Goal: Find specific page/section: Find specific page/section

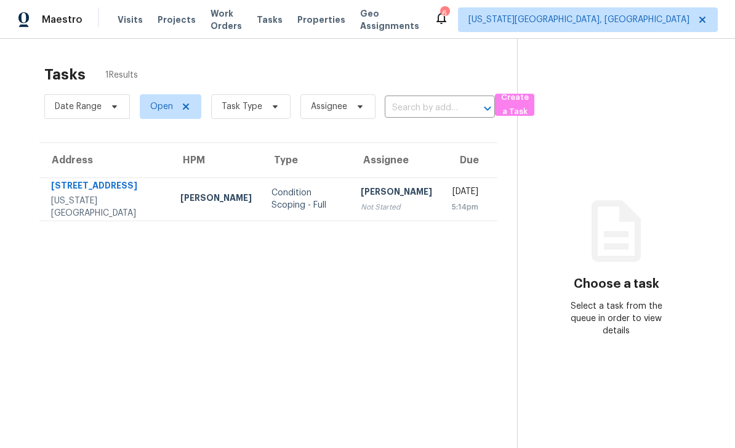
click at [239, 20] on span "Work Orders" at bounding box center [226, 19] width 31 height 25
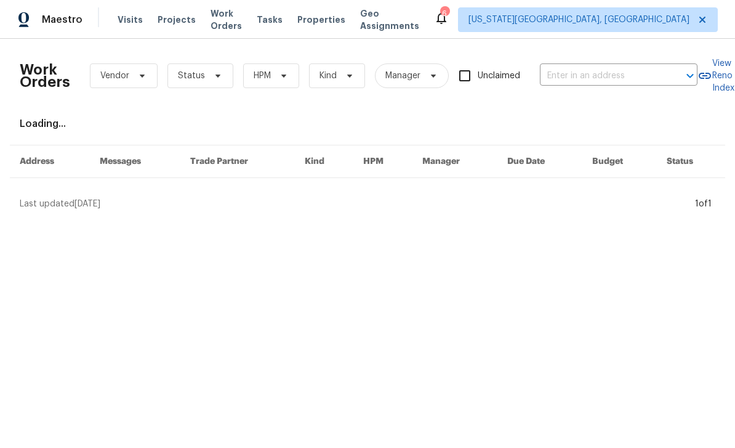
click at [172, 20] on span "Projects" at bounding box center [177, 20] width 38 height 12
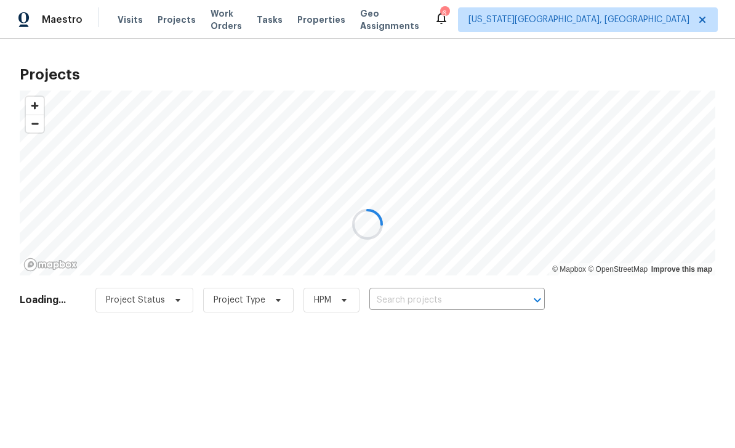
click at [436, 303] on div at bounding box center [367, 224] width 735 height 448
click at [461, 300] on div at bounding box center [367, 224] width 735 height 448
click at [460, 302] on div at bounding box center [367, 224] width 735 height 448
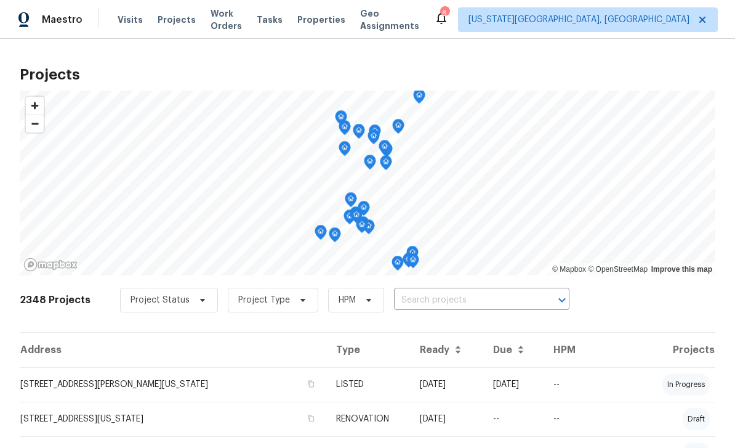
click at [468, 297] on input "text" at bounding box center [464, 300] width 141 height 19
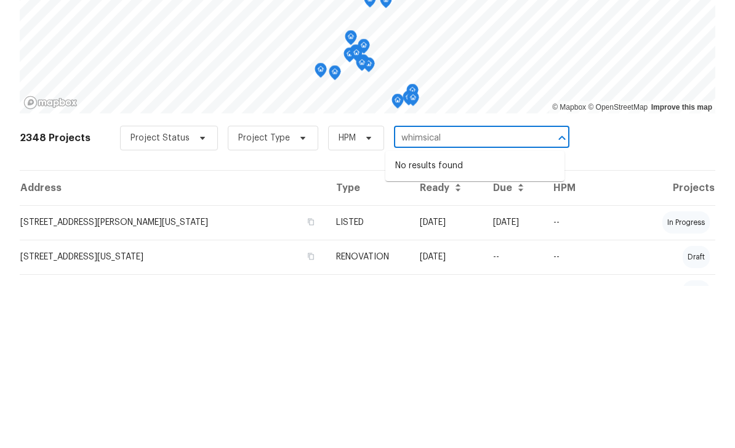
type input "whimsical"
click at [490, 318] on li "[STREET_ADDRESS][US_STATE]" at bounding box center [474, 328] width 179 height 20
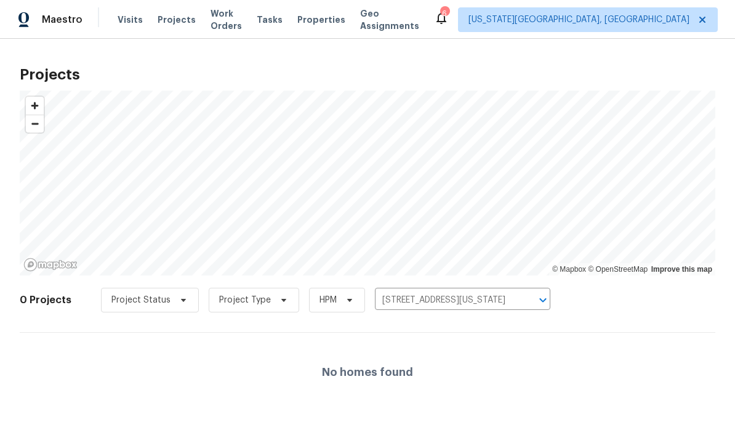
click at [397, 302] on input "[STREET_ADDRESS][US_STATE]" at bounding box center [445, 300] width 141 height 19
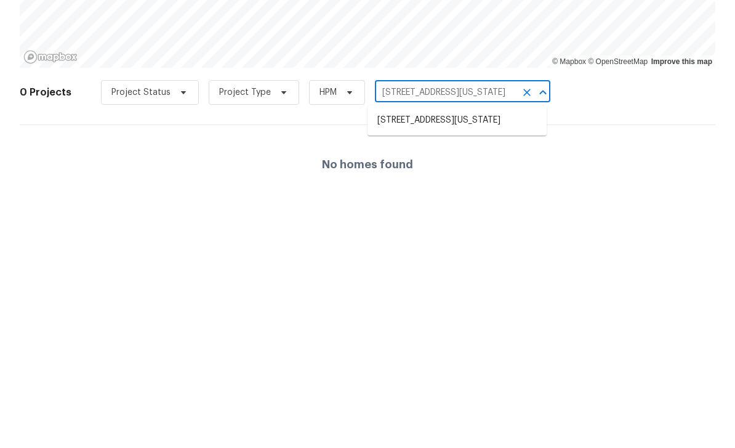
click at [400, 291] on input "[STREET_ADDRESS][US_STATE]" at bounding box center [445, 300] width 141 height 19
click at [396, 291] on input "[STREET_ADDRESS][US_STATE]" at bounding box center [445, 300] width 141 height 19
type input "[STREET_ADDRESS][US_STATE]"
click at [443, 338] on li "[STREET_ADDRESS][US_STATE]" at bounding box center [457, 348] width 179 height 20
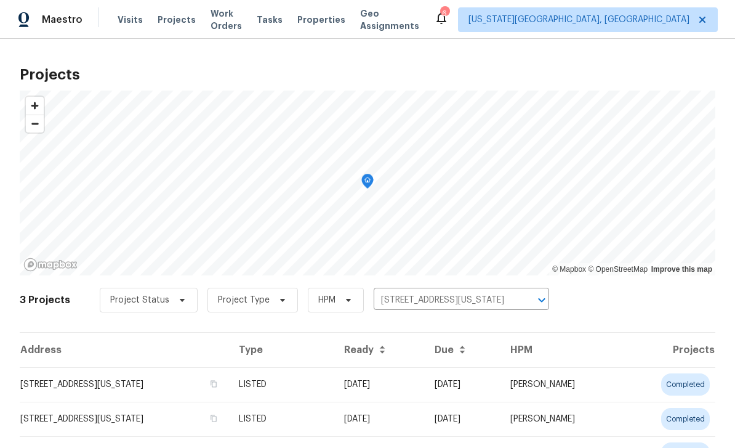
click at [74, 384] on td "[STREET_ADDRESS][US_STATE]" at bounding box center [124, 384] width 209 height 34
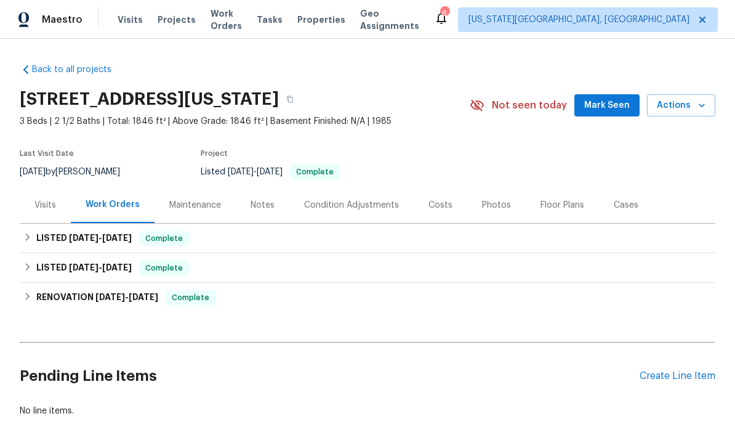
click at [605, 97] on button "Mark Seen" at bounding box center [606, 105] width 65 height 23
click at [496, 201] on div "Photos" at bounding box center [496, 205] width 29 height 12
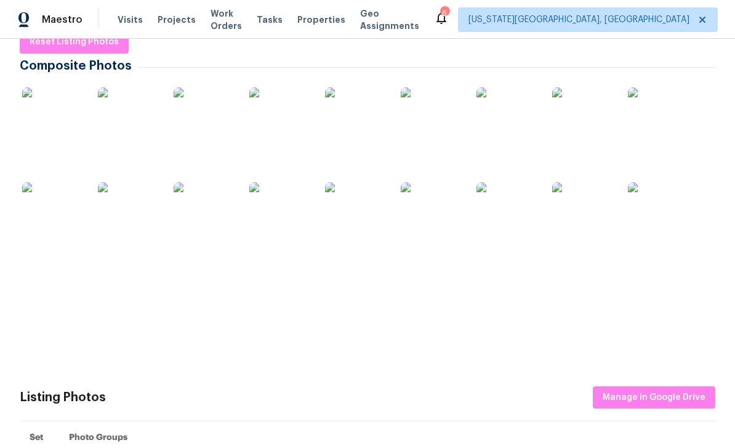
scroll to position [207, 0]
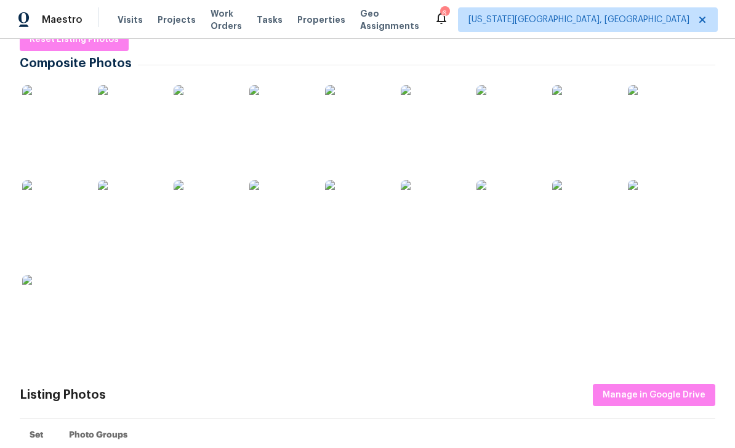
click at [62, 113] on img at bounding box center [53, 116] width 62 height 62
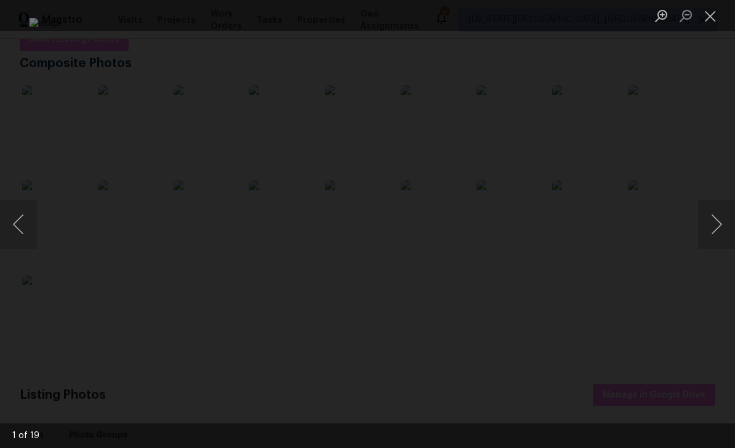
click at [712, 225] on button "Next image" at bounding box center [716, 223] width 37 height 49
click at [711, 225] on button "Next image" at bounding box center [716, 223] width 37 height 49
click at [702, 226] on button "Next image" at bounding box center [716, 223] width 37 height 49
click at [706, 223] on button "Next image" at bounding box center [716, 223] width 37 height 49
click at [715, 218] on button "Next image" at bounding box center [716, 223] width 37 height 49
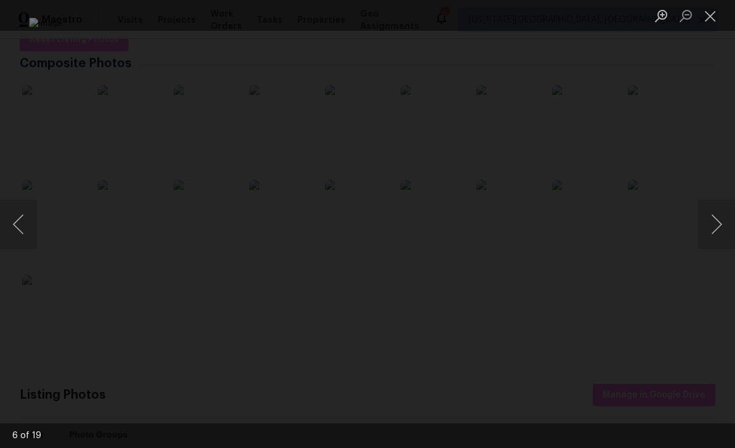
click at [35, 227] on button "Previous image" at bounding box center [18, 223] width 37 height 49
click at [712, 227] on button "Next image" at bounding box center [716, 223] width 37 height 49
click at [710, 223] on button "Next image" at bounding box center [716, 223] width 37 height 49
click at [712, 221] on button "Next image" at bounding box center [716, 223] width 37 height 49
click at [713, 218] on button "Next image" at bounding box center [716, 223] width 37 height 49
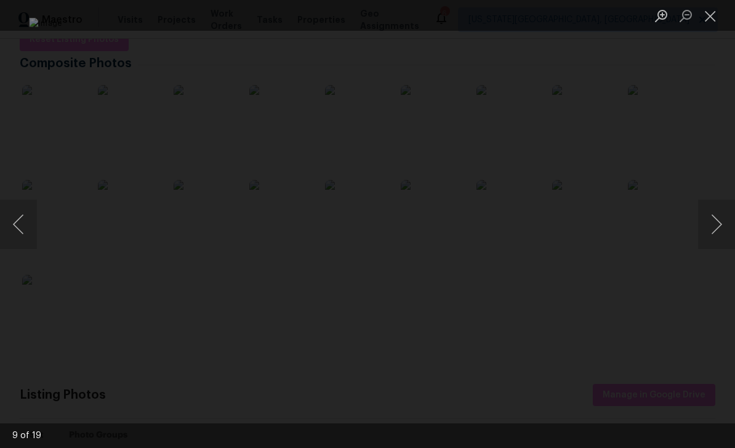
click at [715, 217] on button "Next image" at bounding box center [716, 223] width 37 height 49
click at [20, 232] on button "Previous image" at bounding box center [18, 223] width 37 height 49
click at [25, 222] on button "Previous image" at bounding box center [18, 223] width 37 height 49
click at [718, 227] on button "Next image" at bounding box center [716, 223] width 37 height 49
click at [705, 223] on button "Next image" at bounding box center [716, 223] width 37 height 49
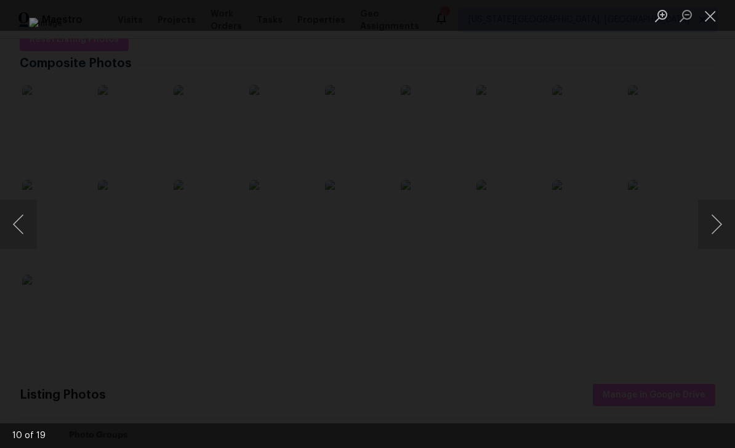
click at [705, 221] on button "Next image" at bounding box center [716, 223] width 37 height 49
click at [705, 220] on button "Next image" at bounding box center [716, 223] width 37 height 49
click at [20, 224] on button "Previous image" at bounding box center [18, 223] width 37 height 49
click at [713, 228] on button "Next image" at bounding box center [716, 223] width 37 height 49
click at [707, 222] on button "Next image" at bounding box center [716, 223] width 37 height 49
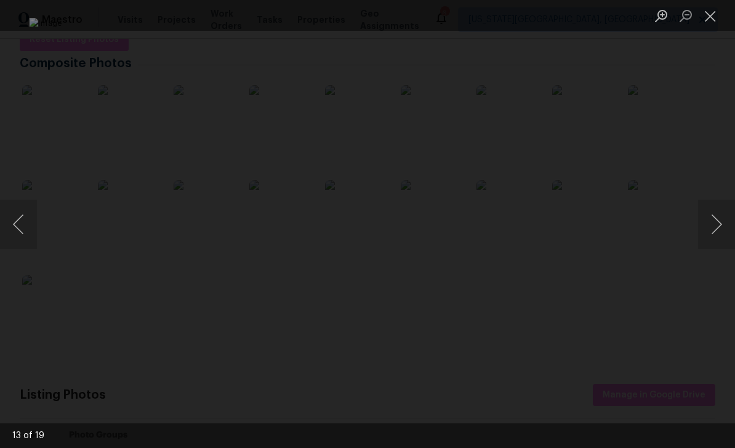
click at [713, 214] on button "Next image" at bounding box center [716, 223] width 37 height 49
click at [708, 215] on button "Next image" at bounding box center [716, 223] width 37 height 49
click at [710, 213] on button "Next image" at bounding box center [716, 223] width 37 height 49
click at [22, 227] on button "Previous image" at bounding box center [18, 223] width 37 height 49
click at [710, 221] on button "Next image" at bounding box center [716, 223] width 37 height 49
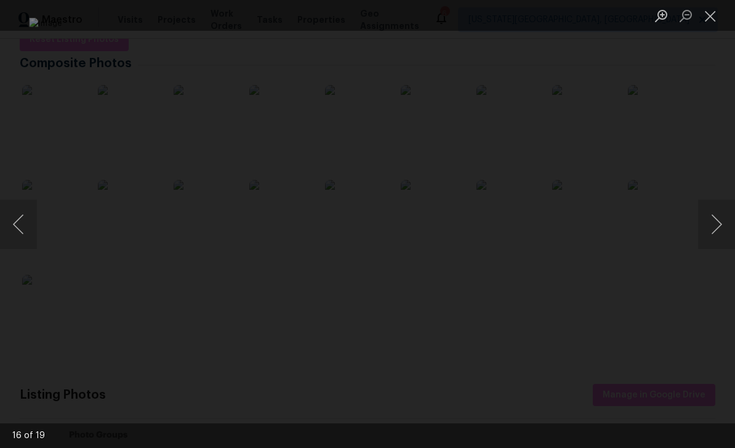
click at [715, 226] on button "Next image" at bounding box center [716, 223] width 37 height 49
click at [712, 219] on button "Next image" at bounding box center [716, 223] width 37 height 49
click at [713, 216] on button "Next image" at bounding box center [716, 223] width 37 height 49
click at [712, 219] on button "Next image" at bounding box center [716, 223] width 37 height 49
click at [22, 212] on button "Previous image" at bounding box center [18, 223] width 37 height 49
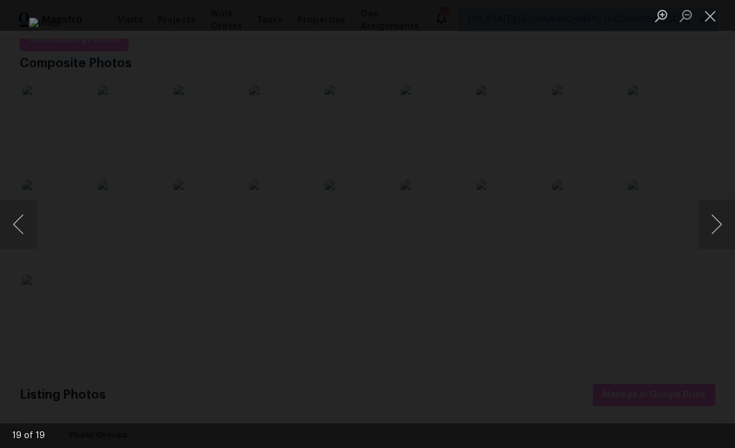
click at [720, 228] on button "Next image" at bounding box center [716, 223] width 37 height 49
click at [717, 224] on button "Next image" at bounding box center [716, 223] width 37 height 49
click at [718, 225] on button "Next image" at bounding box center [716, 223] width 37 height 49
click at [713, 7] on button "Close lightbox" at bounding box center [710, 16] width 25 height 22
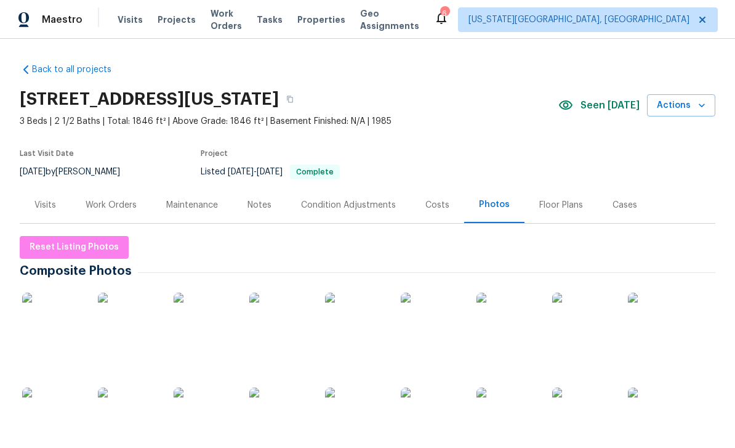
scroll to position [0, 0]
click at [257, 207] on div "Notes" at bounding box center [259, 205] width 24 height 12
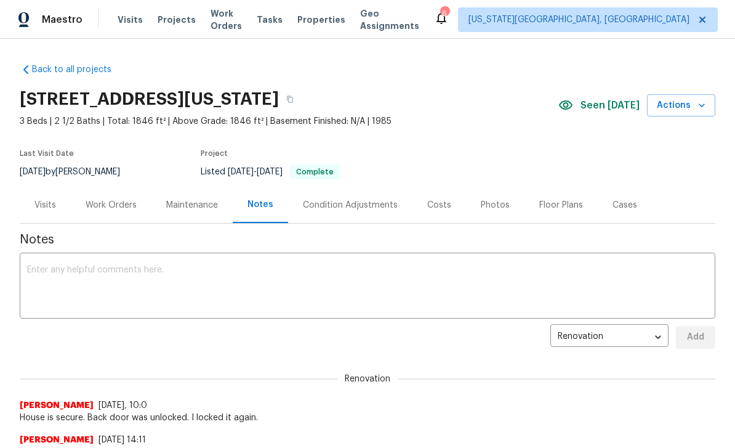
click at [235, 17] on span "Work Orders" at bounding box center [226, 19] width 31 height 25
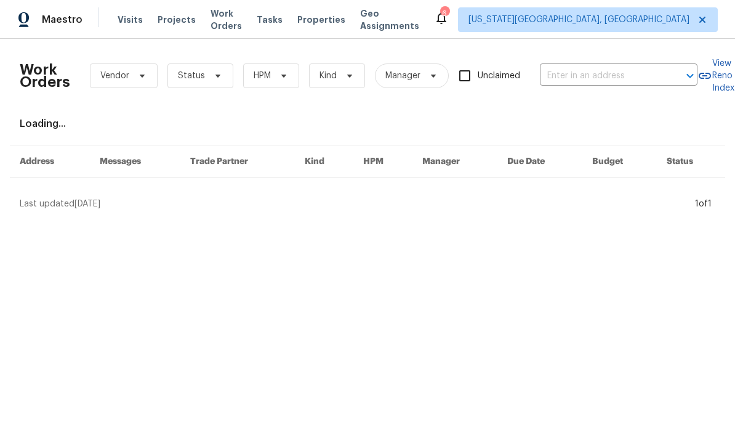
click at [283, 20] on span "Tasks" at bounding box center [270, 19] width 26 height 9
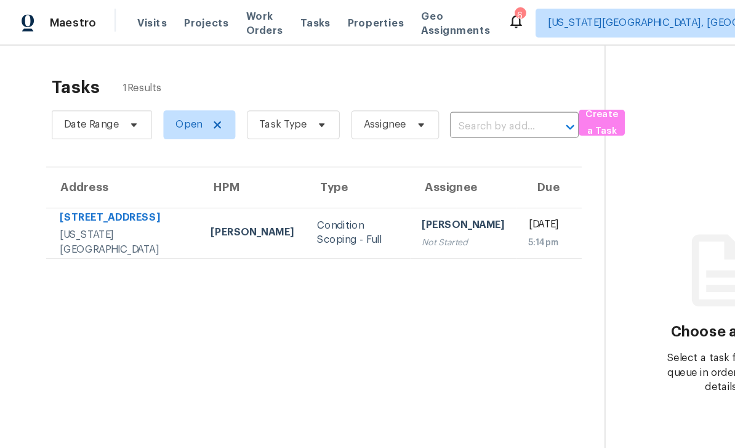
click at [169, 17] on span "Projects" at bounding box center [177, 20] width 38 height 12
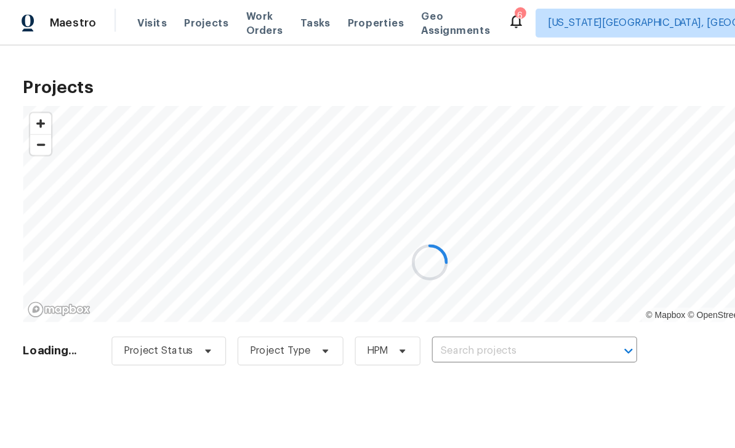
click at [420, 299] on div at bounding box center [367, 224] width 735 height 448
click at [460, 303] on div at bounding box center [367, 224] width 735 height 448
click at [470, 300] on div at bounding box center [367, 224] width 735 height 448
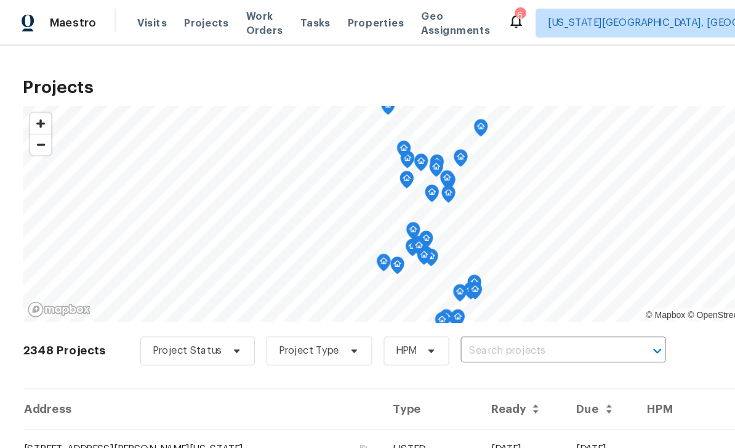
click at [457, 302] on input "text" at bounding box center [464, 300] width 141 height 19
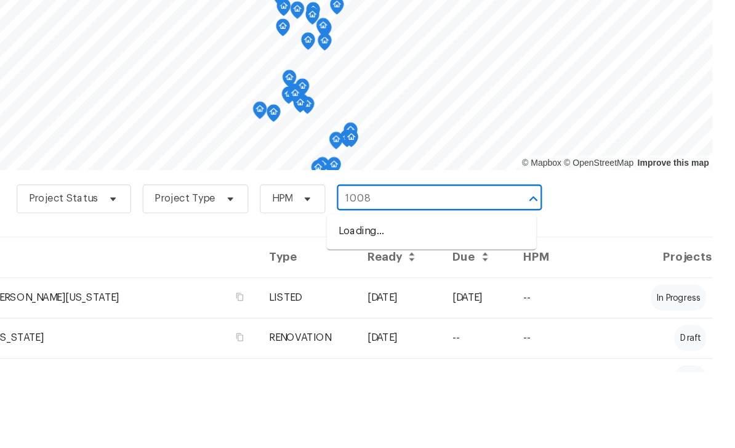
type input "10086"
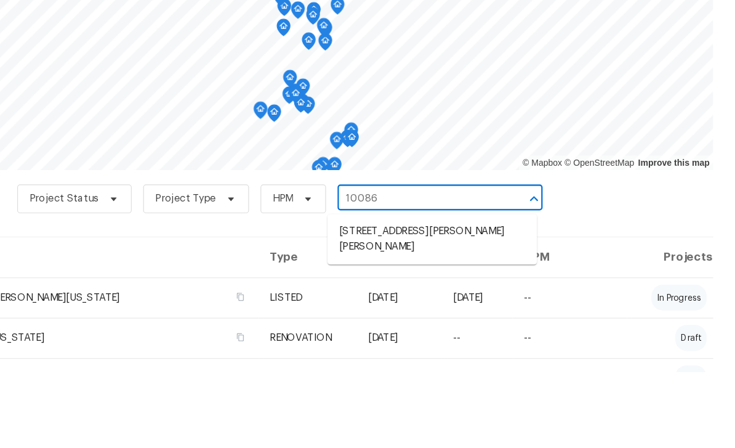
scroll to position [39, 0]
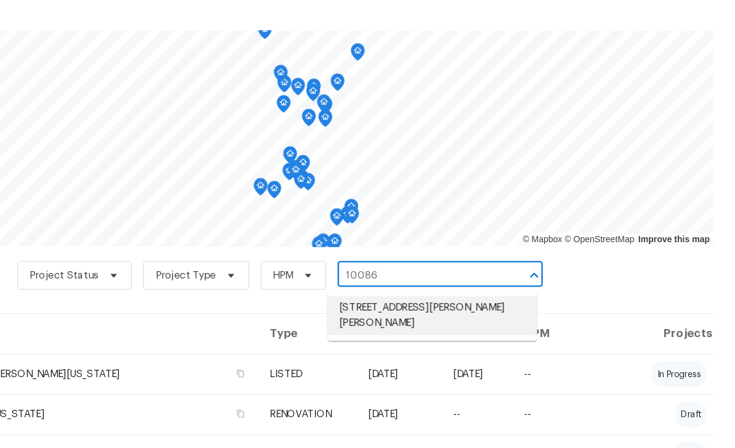
click at [395, 318] on li "[STREET_ADDRESS][PERSON_NAME][PERSON_NAME]" at bounding box center [474, 334] width 179 height 33
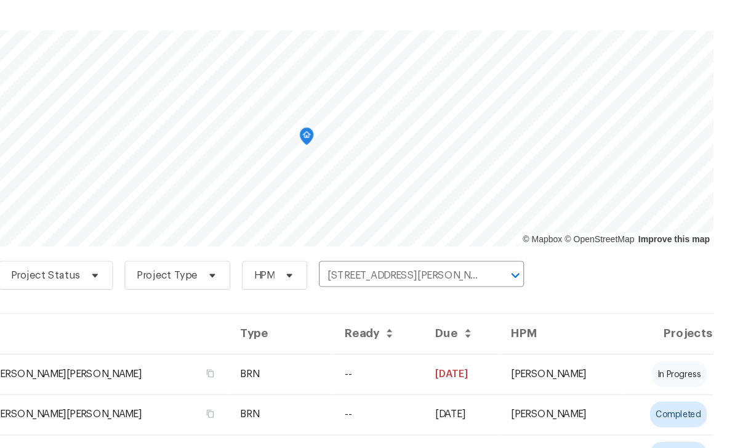
click at [36, 367] on td "[STREET_ADDRESS][PERSON_NAME][PERSON_NAME]" at bounding box center [160, 384] width 281 height 34
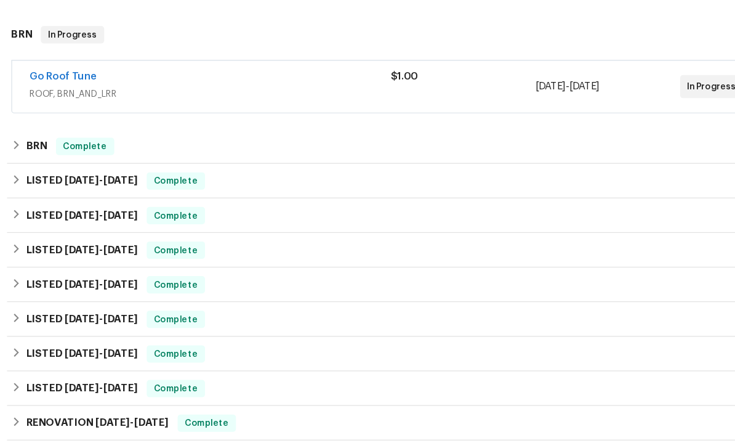
scroll to position [193, 0]
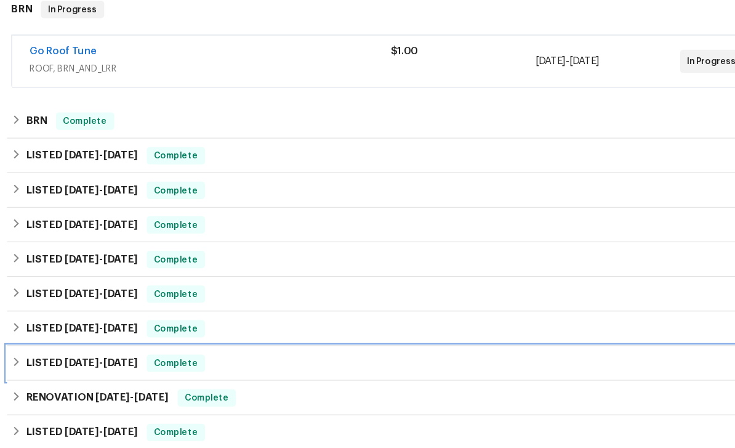
click at [40, 368] on h6 "LISTED [DATE] - [DATE]" at bounding box center [83, 375] width 95 height 15
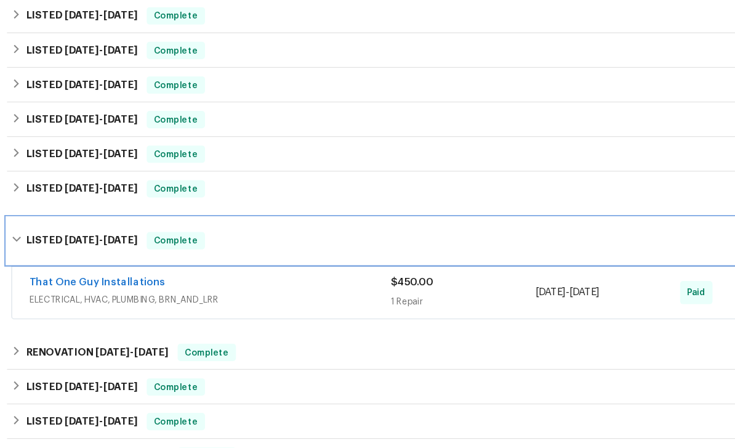
scroll to position [311, 0]
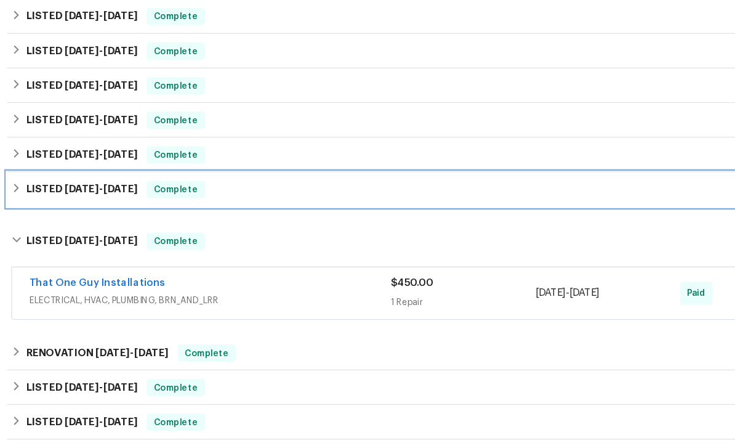
click at [36, 219] on h6 "LISTED [DATE] - [DATE]" at bounding box center [83, 226] width 95 height 15
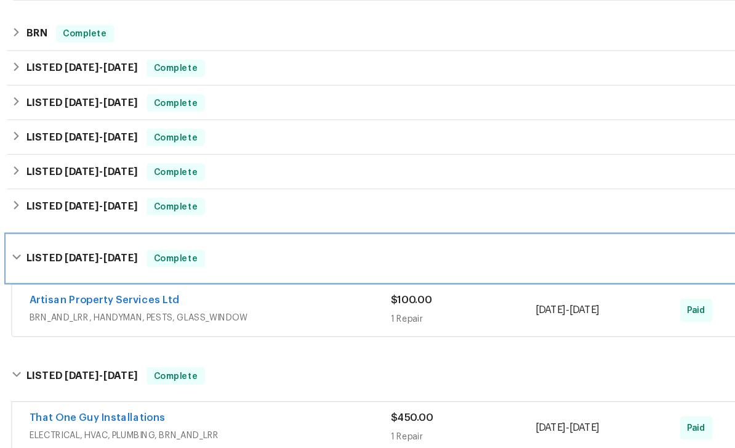
scroll to position [256, 0]
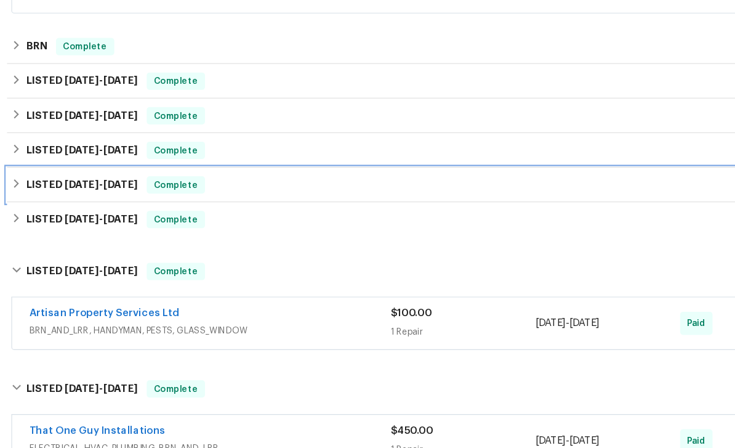
click at [36, 215] on h6 "LISTED [DATE] - [DATE]" at bounding box center [83, 222] width 95 height 15
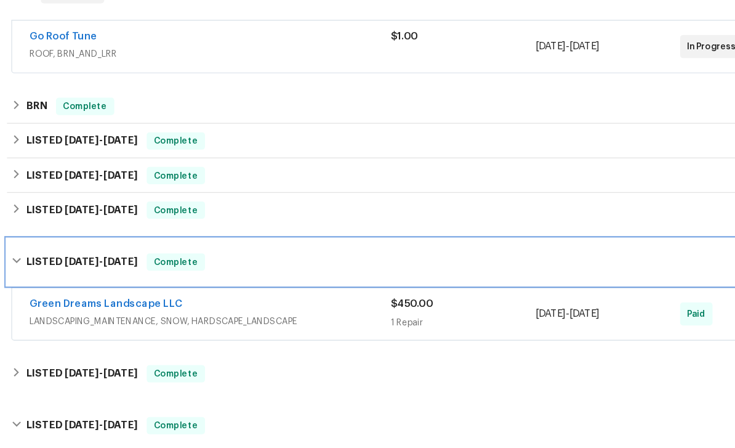
scroll to position [203, 0]
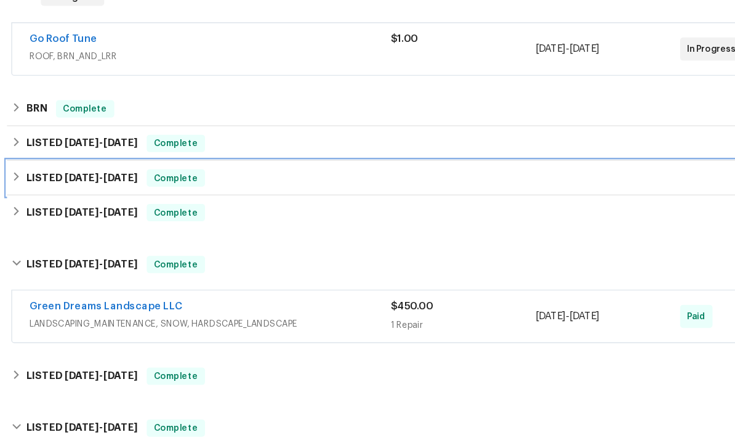
click at [36, 209] on h6 "LISTED [DATE] - [DATE]" at bounding box center [83, 216] width 95 height 15
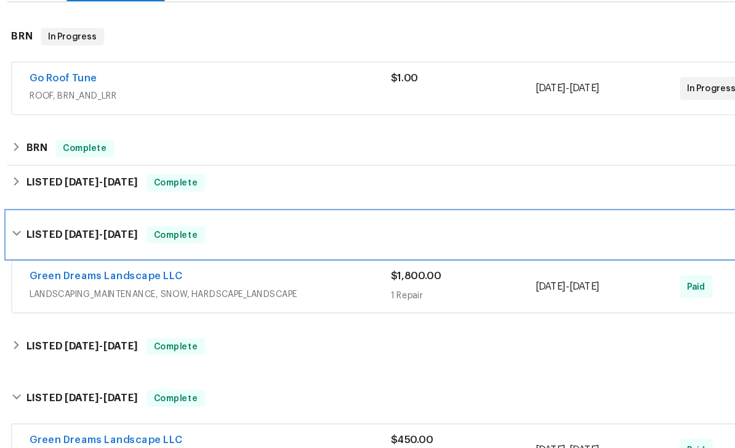
scroll to position [159, 0]
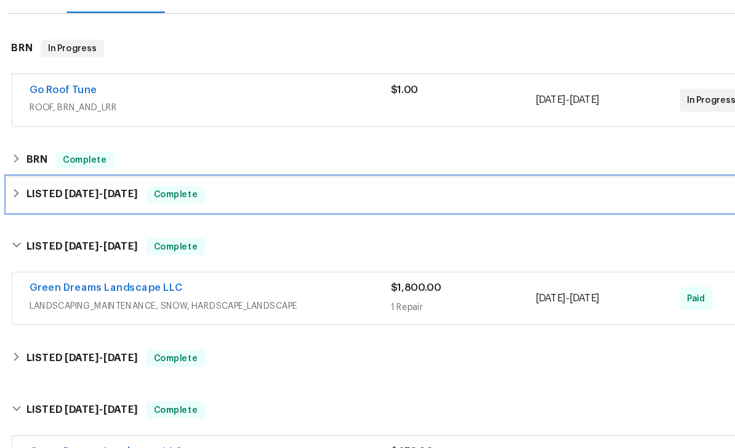
click at [36, 223] on h6 "LISTED [DATE] - [DATE]" at bounding box center [83, 230] width 95 height 15
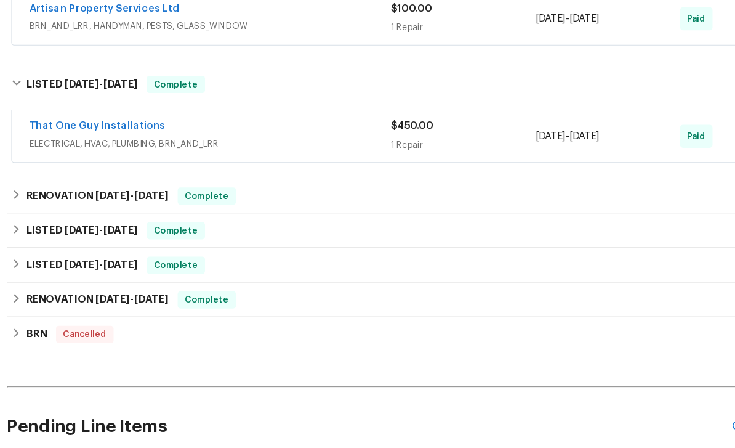
scroll to position [748, 0]
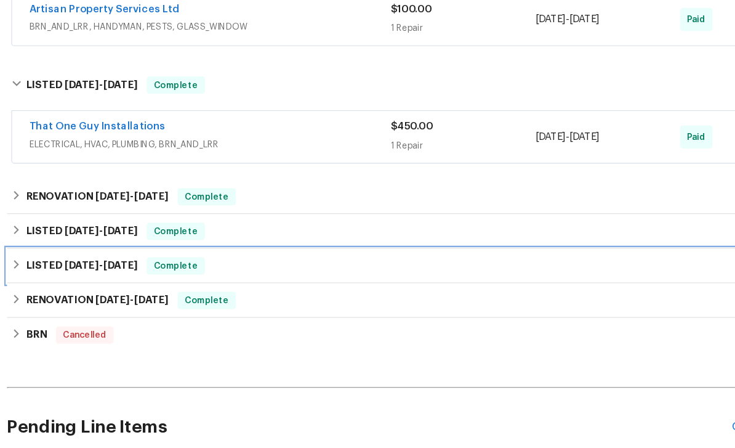
click at [36, 284] on h6 "LISTED [DATE] - [DATE]" at bounding box center [83, 291] width 95 height 15
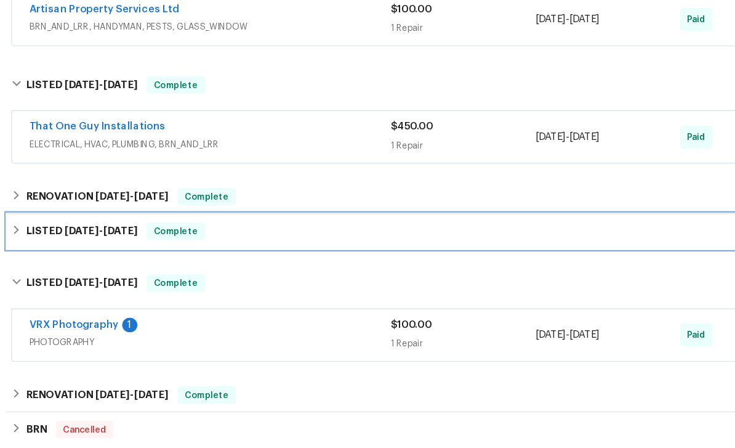
click at [36, 255] on h6 "LISTED [DATE] - [DATE]" at bounding box center [83, 262] width 95 height 15
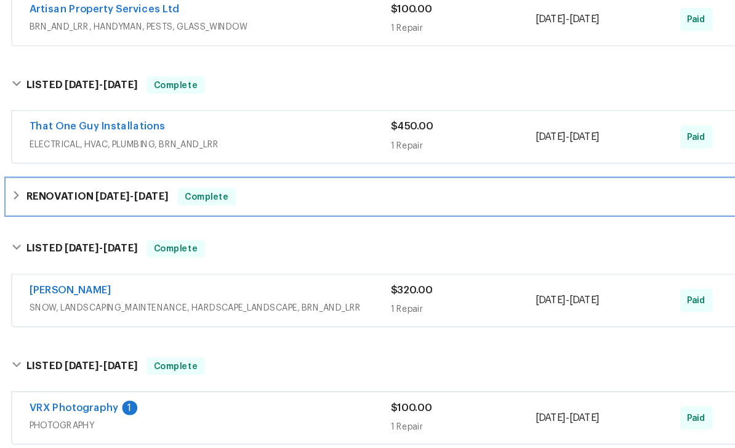
click at [36, 225] on h6 "RENOVATION [DATE] - [DATE]" at bounding box center [97, 232] width 122 height 15
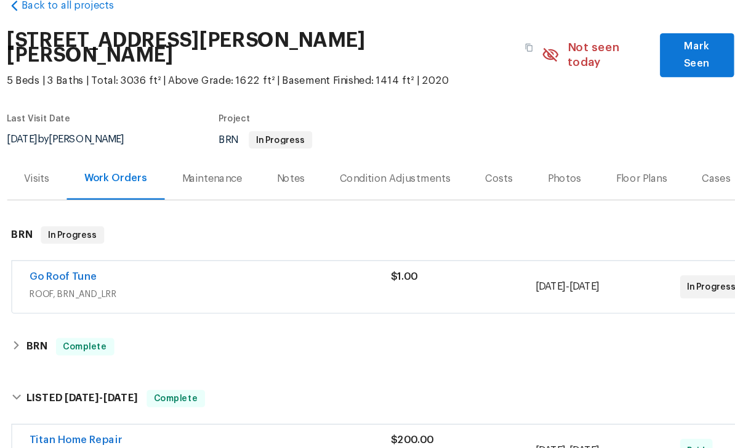
scroll to position [0, 0]
click at [610, 97] on span "Mark Seen" at bounding box center [610, 112] width 44 height 30
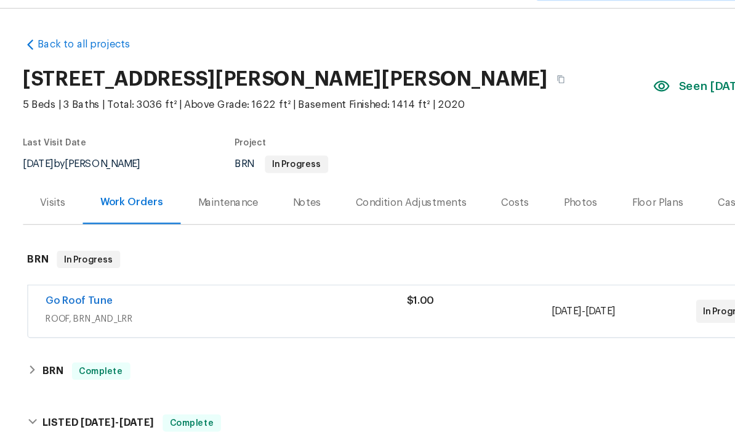
click at [409, 283] on div "$1.00" at bounding box center [410, 298] width 124 height 30
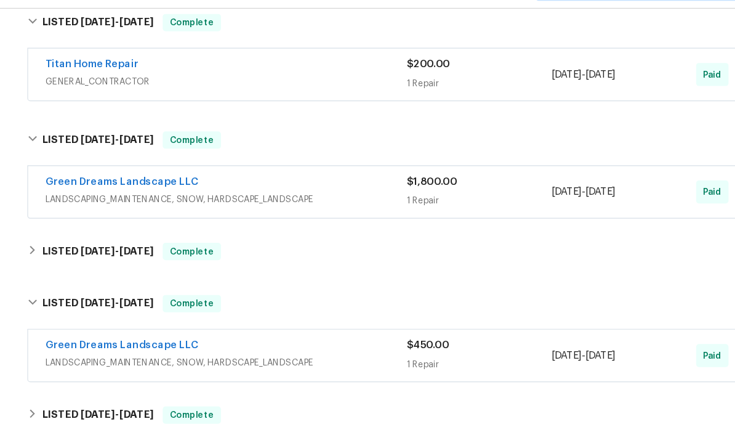
scroll to position [489, 0]
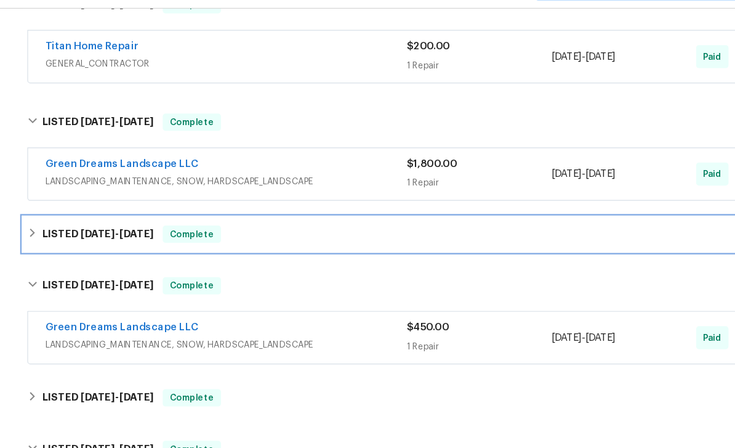
click at [20, 217] on div "LISTED [DATE] - [DATE] Complete" at bounding box center [368, 232] width 696 height 30
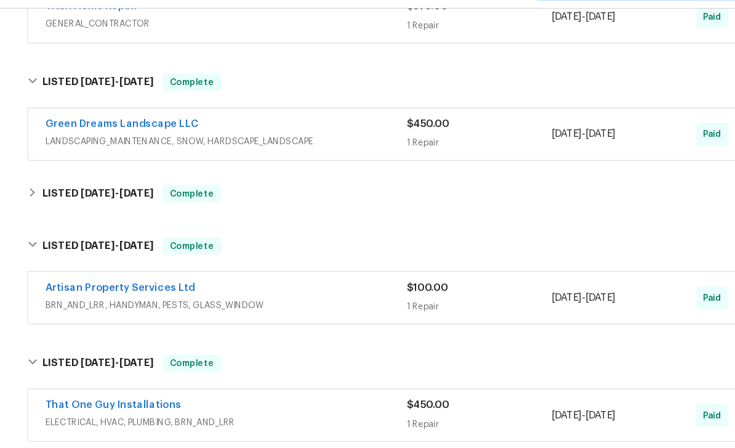
scroll to position [726, 0]
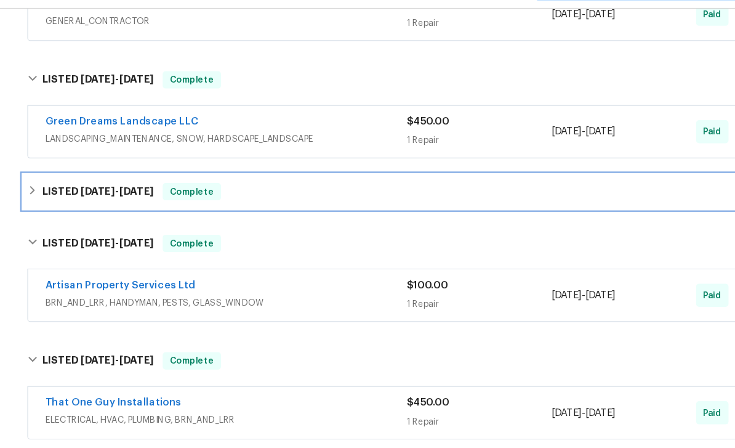
click at [49, 188] on h6 "LISTED [DATE] - [DATE]" at bounding box center [83, 195] width 95 height 15
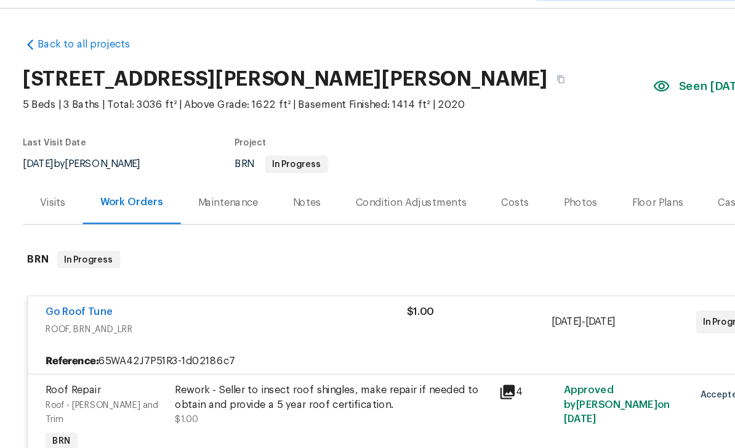
scroll to position [0, 0]
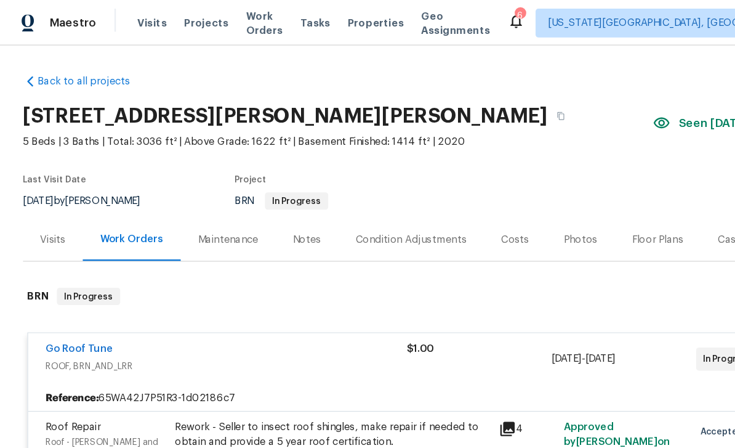
click at [225, 18] on span "Work Orders" at bounding box center [226, 19] width 31 height 25
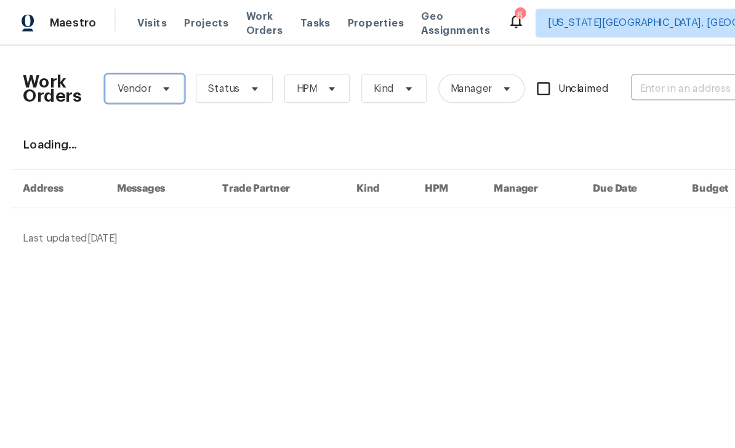
click at [139, 74] on icon at bounding box center [142, 76] width 10 height 10
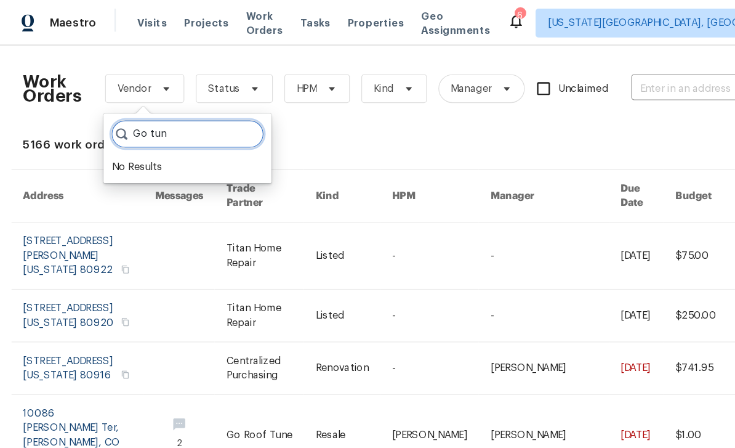
click at [154, 121] on input "Go tun" at bounding box center [160, 114] width 131 height 25
type input "Go"
click at [119, 138] on div "Go Roof Tune - COS-S" at bounding box center [142, 143] width 92 height 12
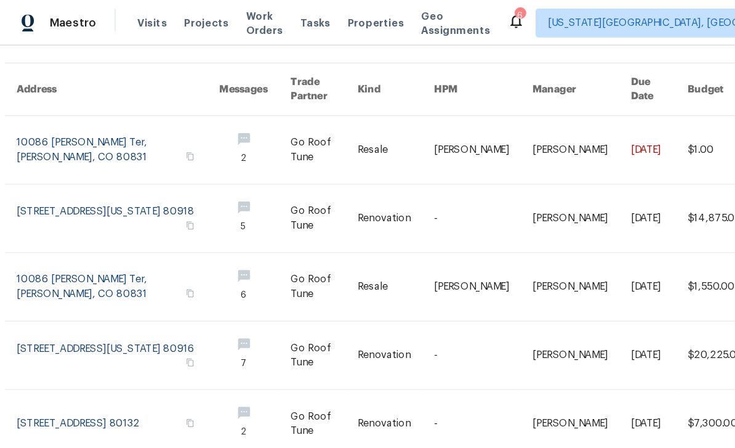
scroll to position [93, 29]
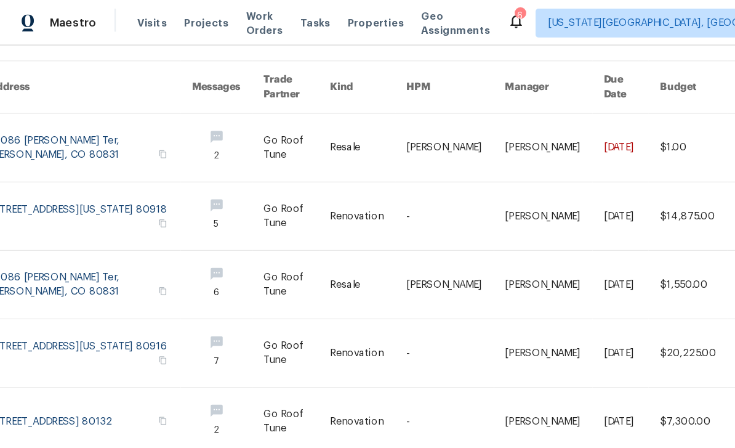
click at [44, 246] on link at bounding box center [78, 243] width 174 height 58
